Goal: Information Seeking & Learning: Learn about a topic

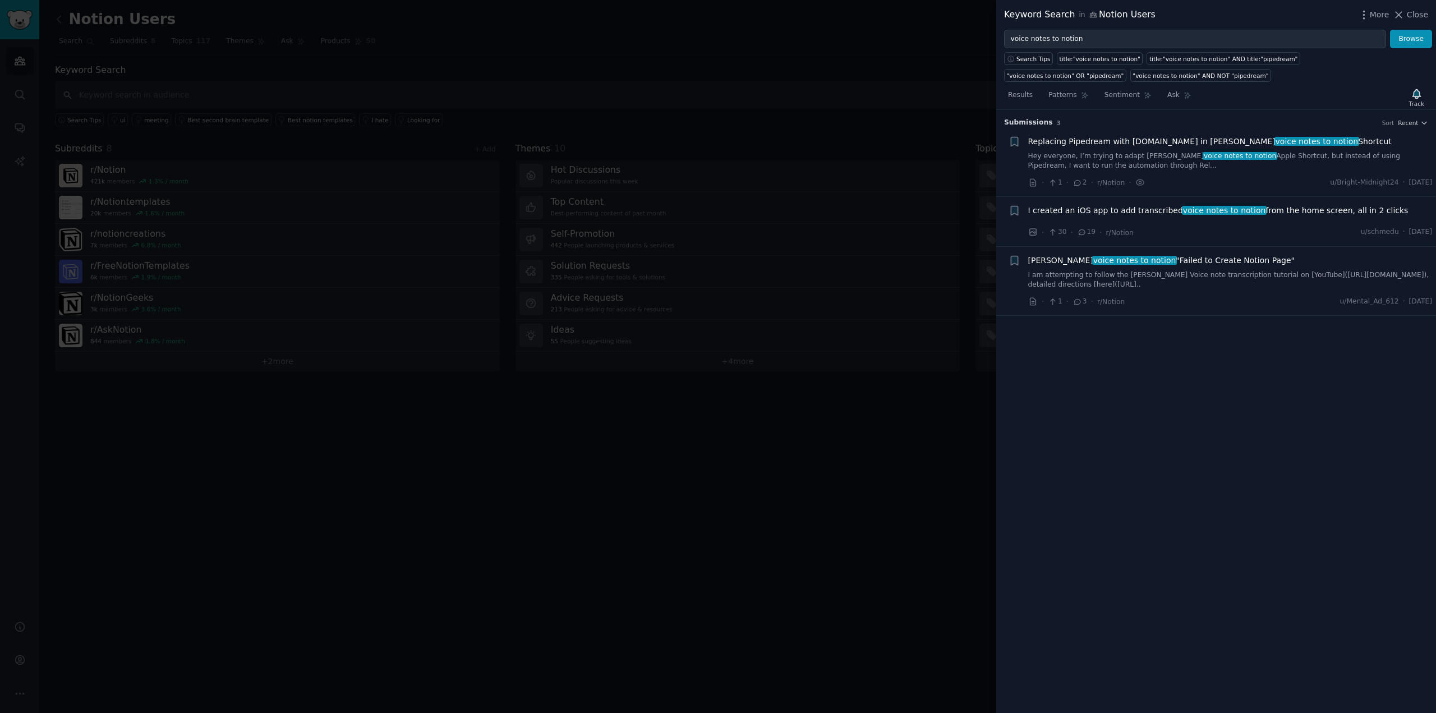
click at [736, 148] on div at bounding box center [718, 356] width 1436 height 713
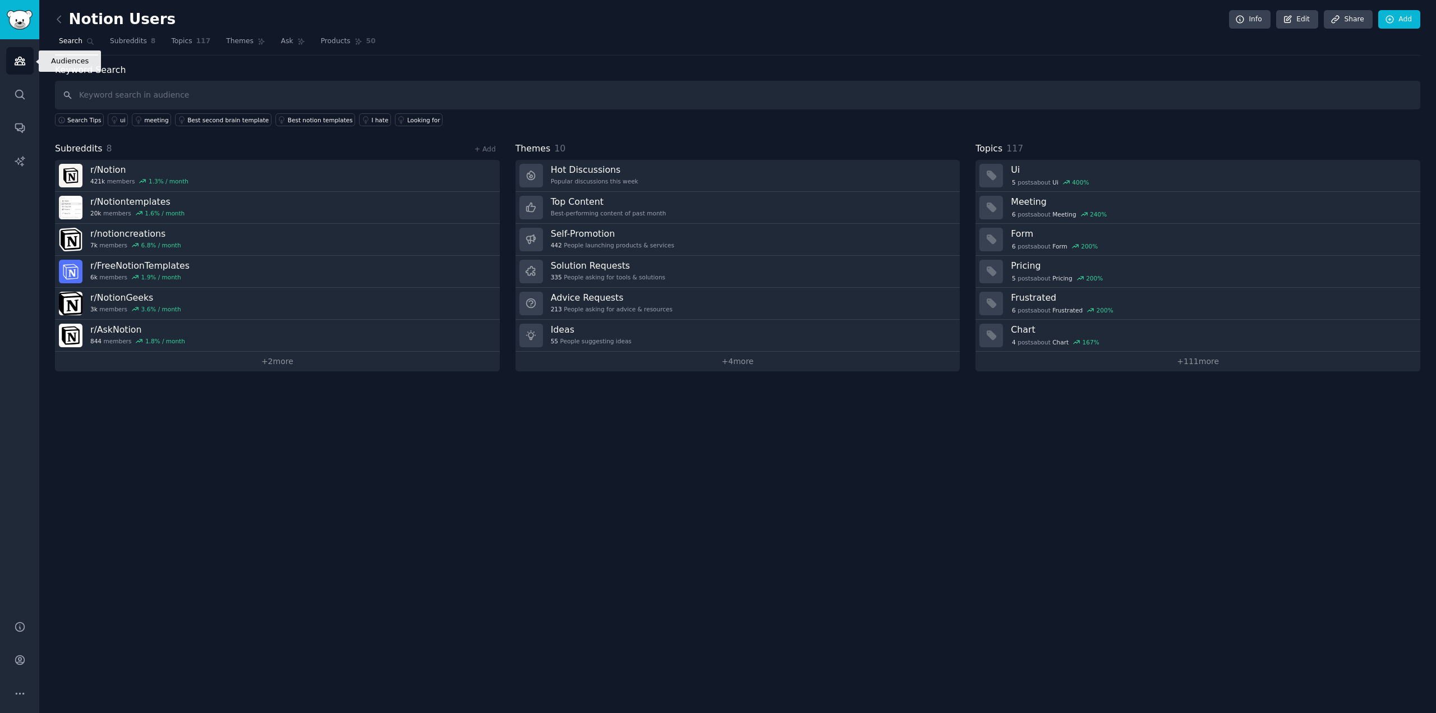
click at [26, 60] on link "Audiences" at bounding box center [19, 60] width 27 height 27
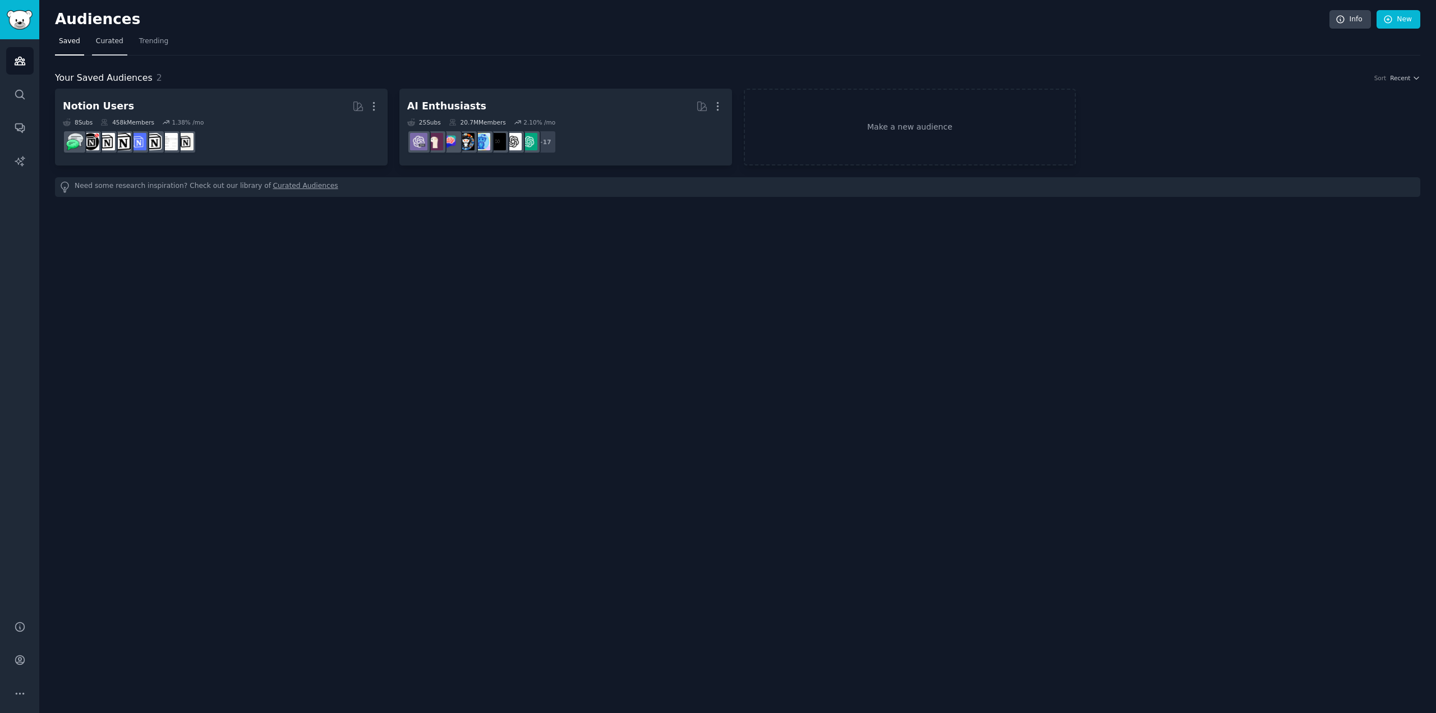
click at [107, 44] on span "Curated" at bounding box center [109, 41] width 27 height 10
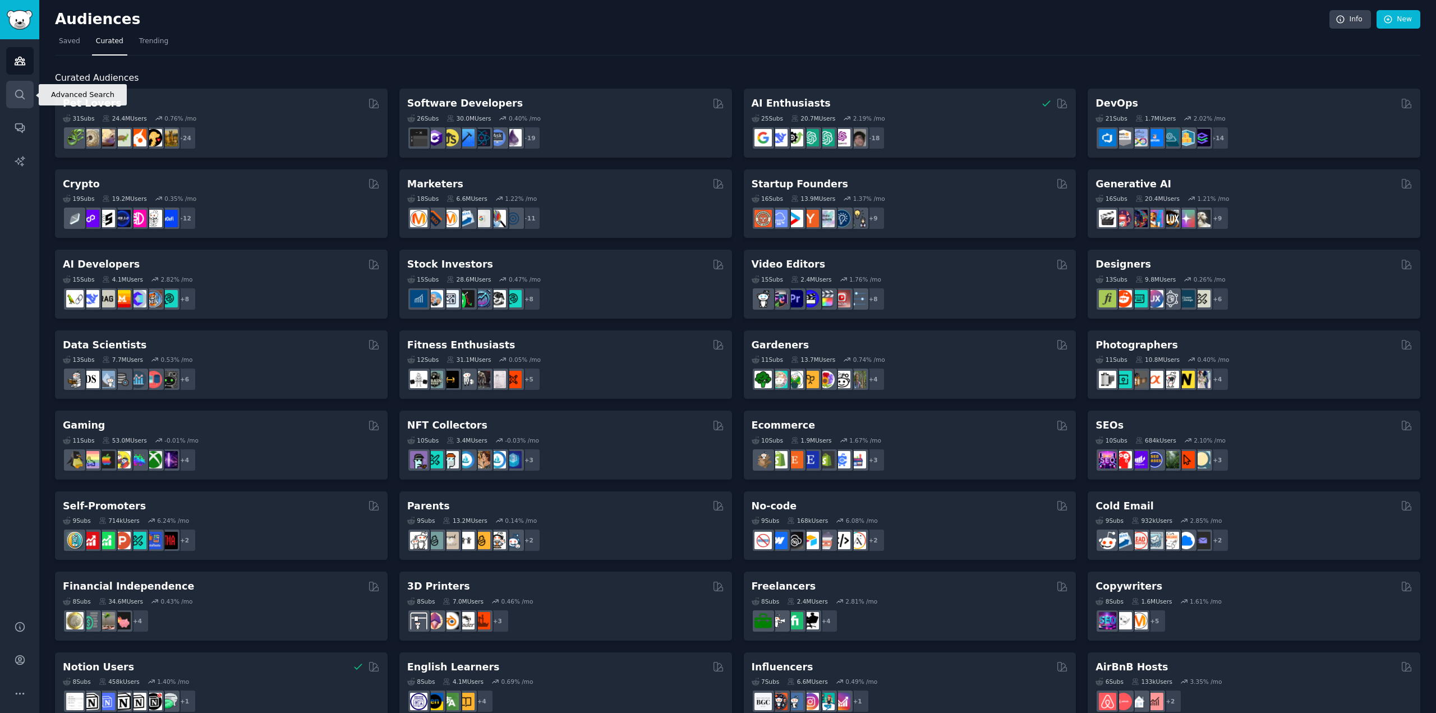
click at [26, 93] on link "Search" at bounding box center [19, 94] width 27 height 27
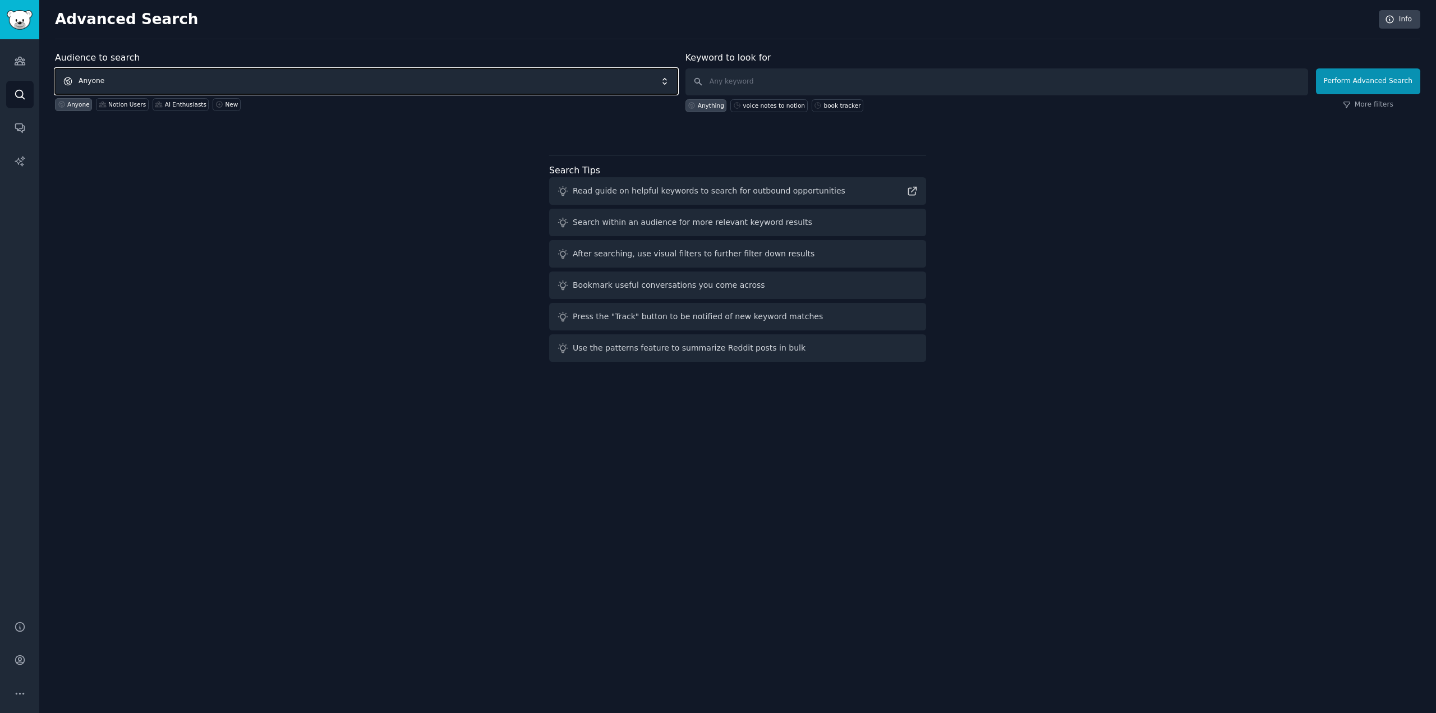
click at [405, 73] on span "Anyone" at bounding box center [366, 81] width 623 height 26
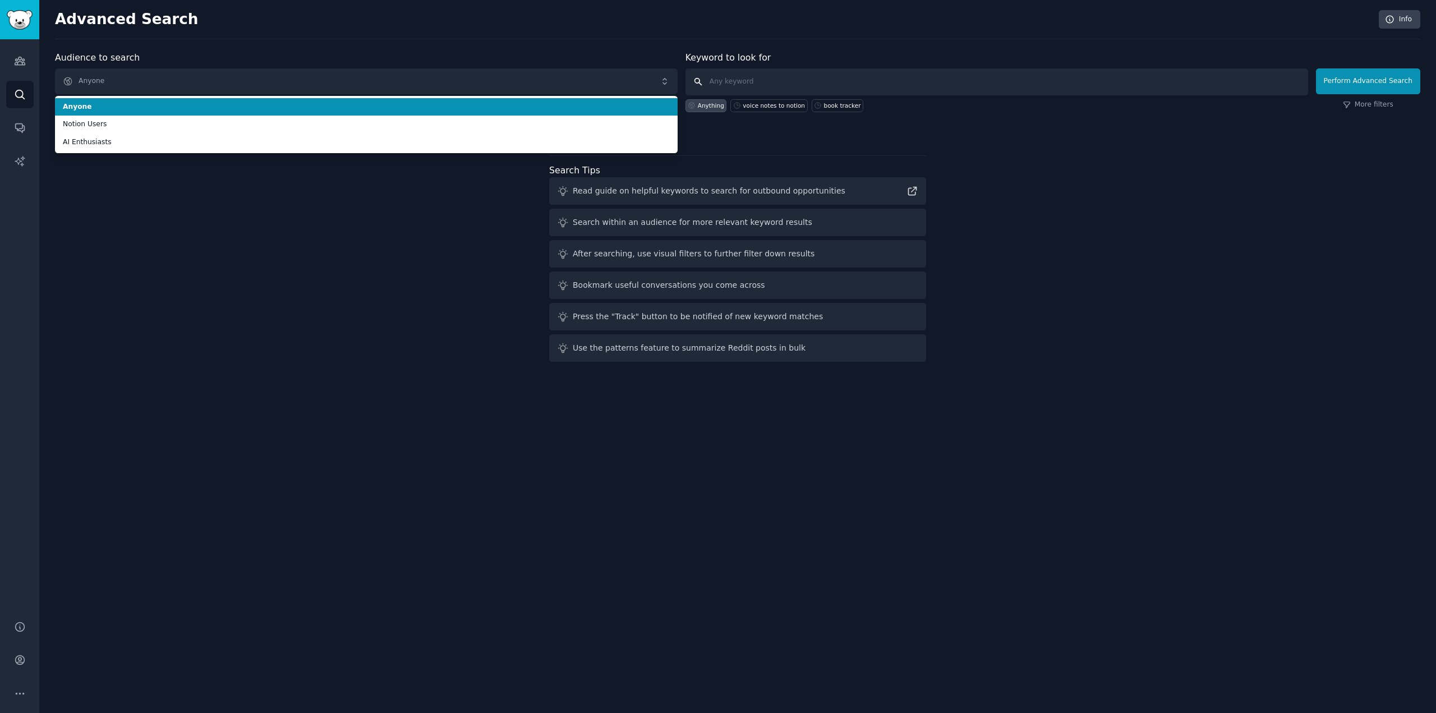
click at [825, 86] on input "text" at bounding box center [997, 81] width 623 height 27
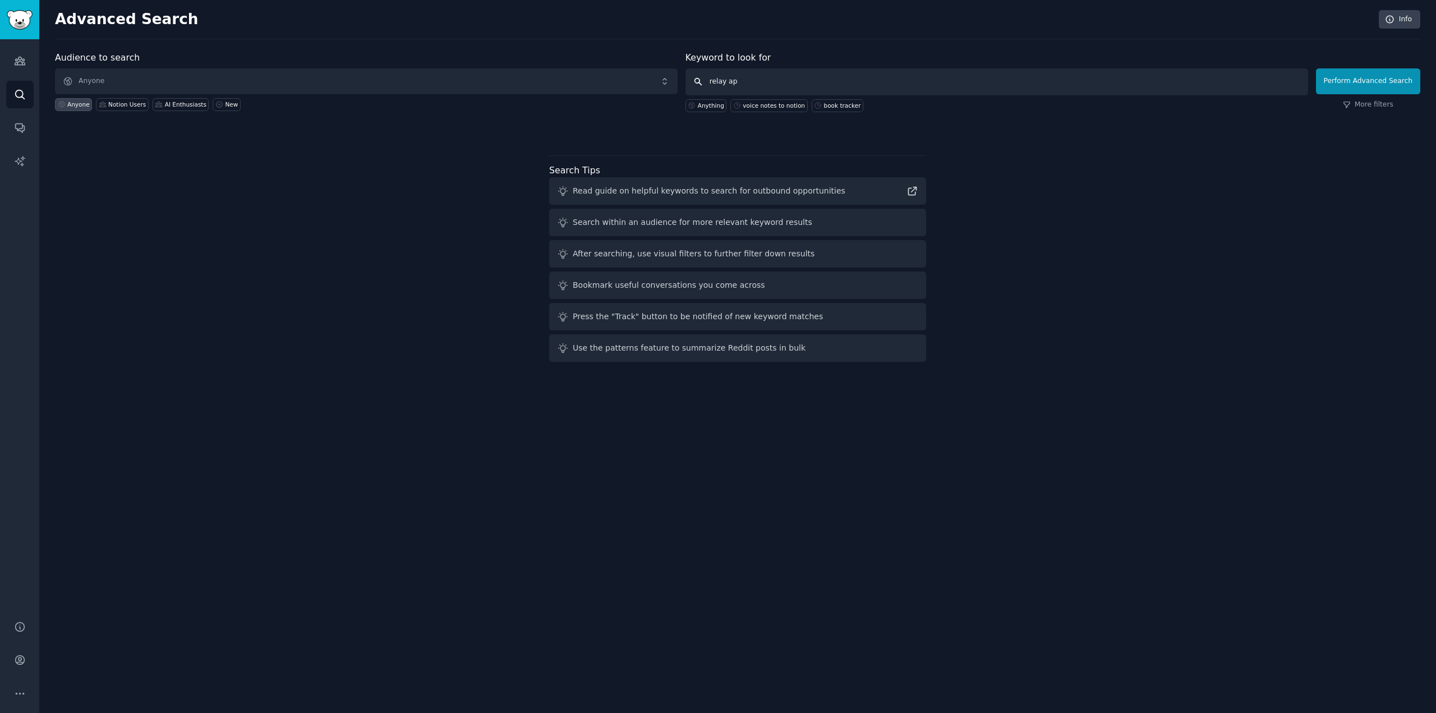
type input "relay app"
click button "Perform Advanced Search" at bounding box center [1368, 81] width 104 height 26
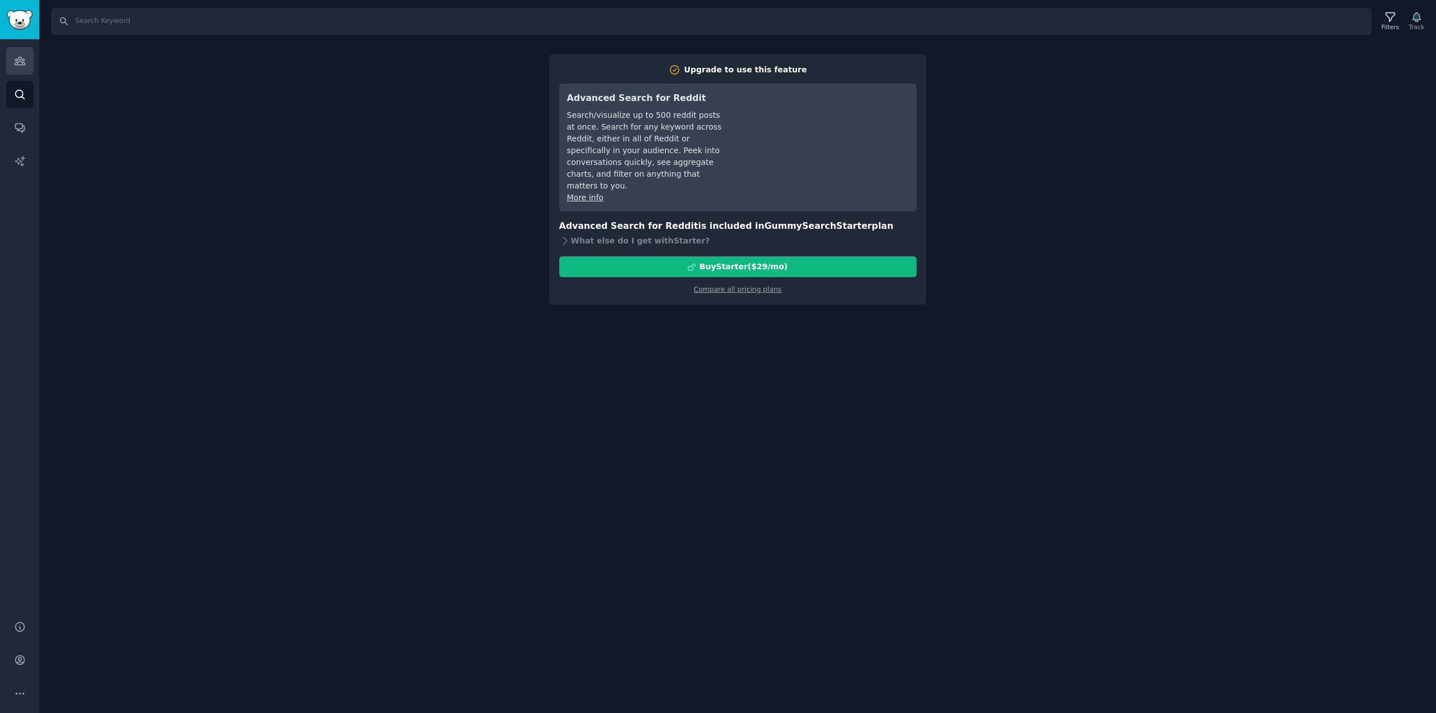
click at [20, 74] on link "Audiences" at bounding box center [19, 60] width 27 height 27
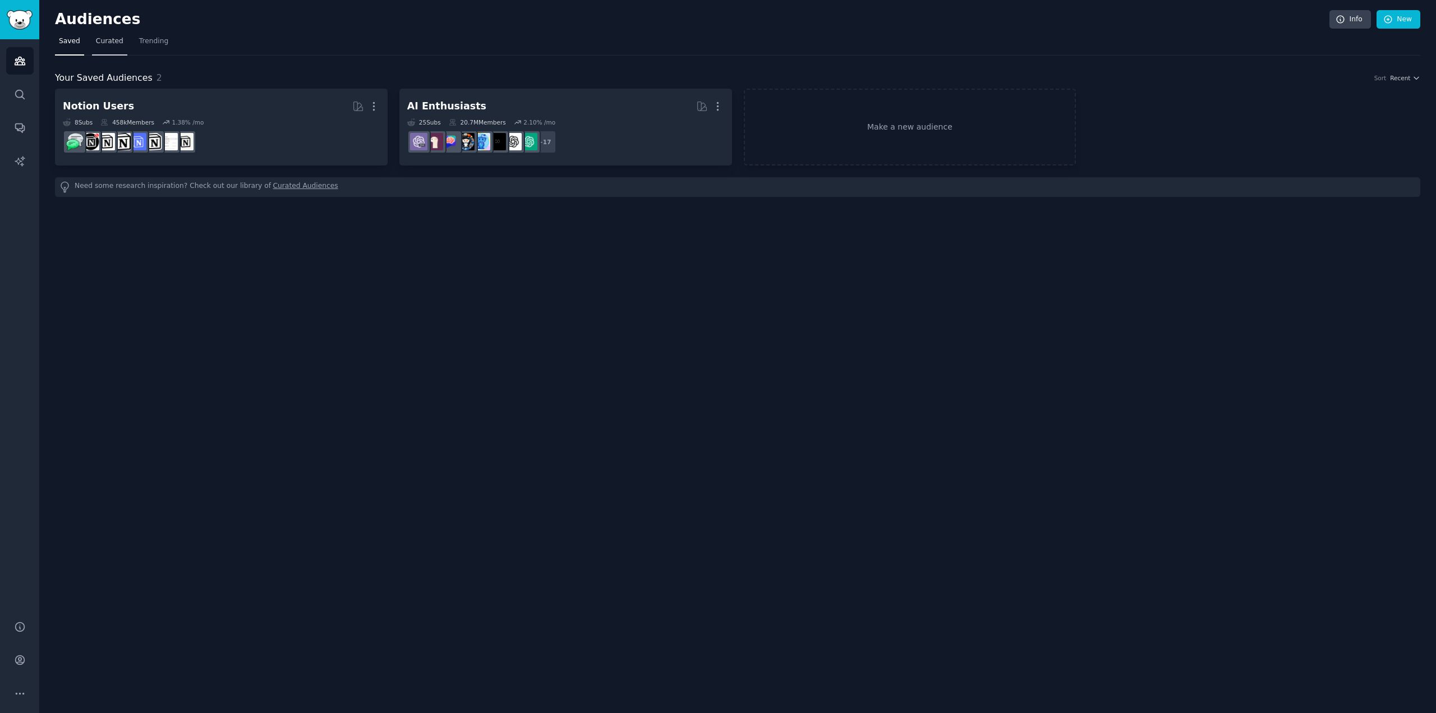
click at [113, 43] on span "Curated" at bounding box center [109, 41] width 27 height 10
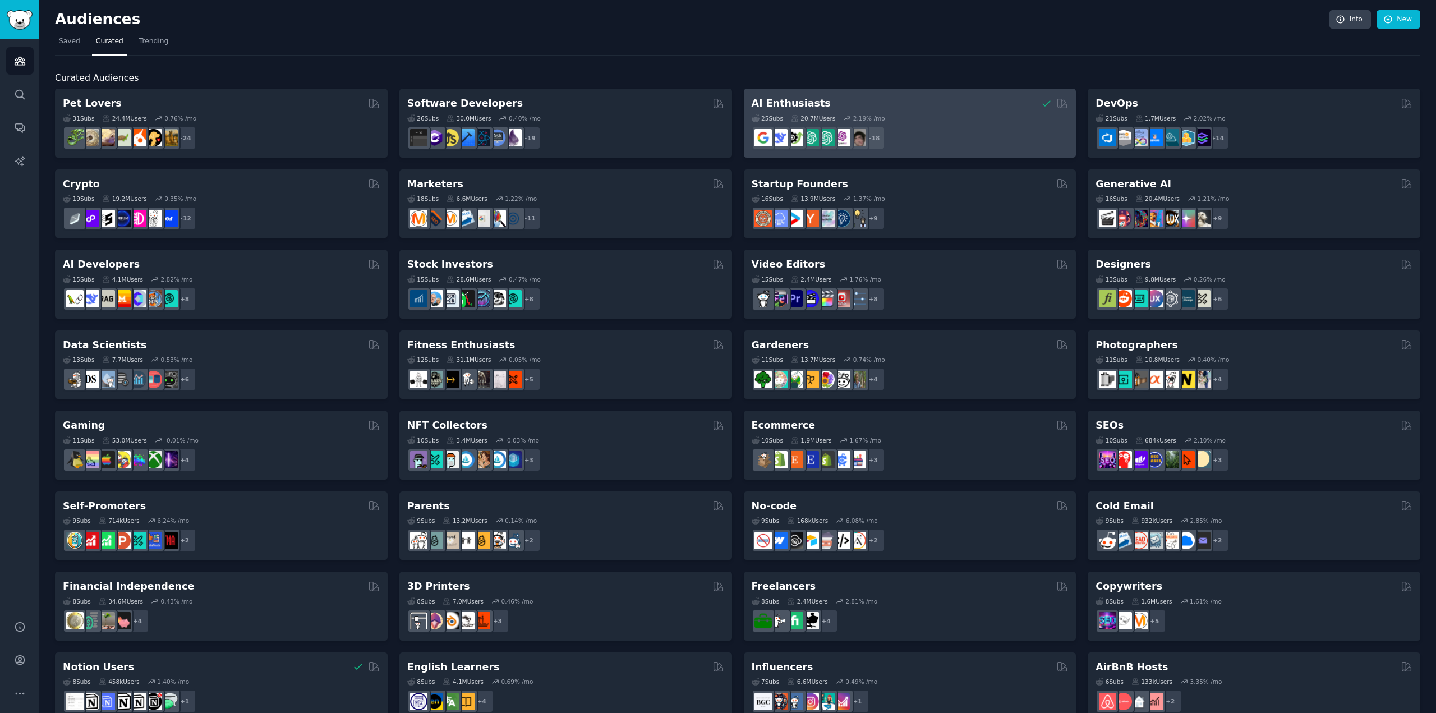
click at [968, 120] on div "25 Sub s 20.7M Users 2.19 % /mo" at bounding box center [910, 118] width 317 height 8
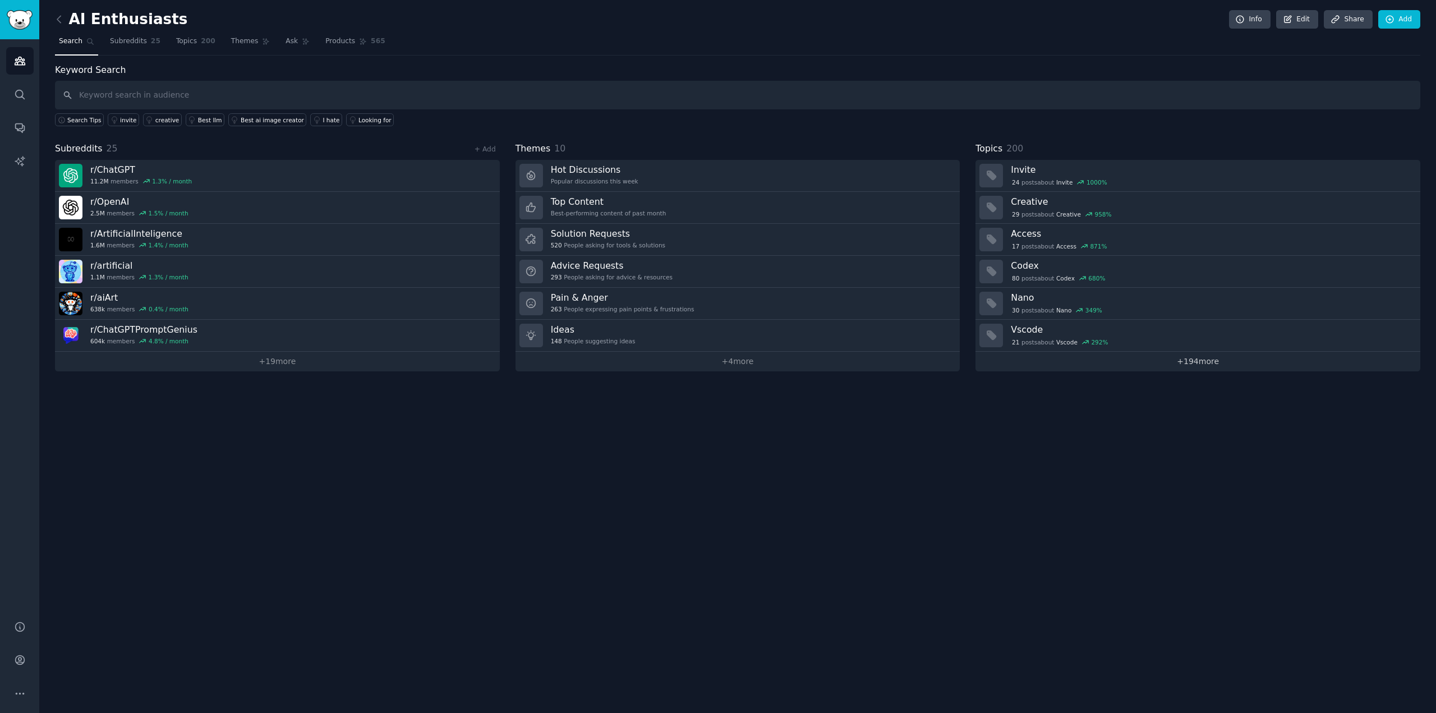
click at [1205, 356] on link "+ 194 more" at bounding box center [1198, 362] width 445 height 20
